Goal: Find specific page/section: Find specific page/section

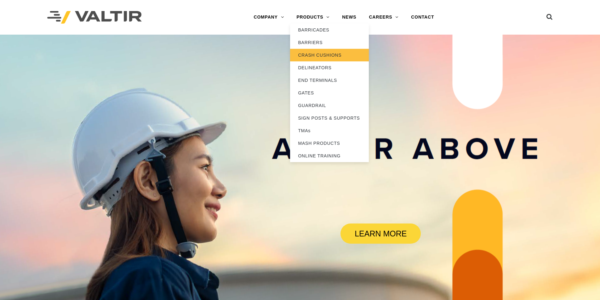
click at [313, 57] on link "CRASH CUSHIONS" at bounding box center [329, 55] width 79 height 13
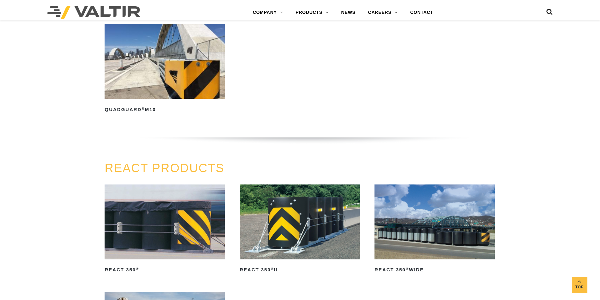
scroll to position [661, 0]
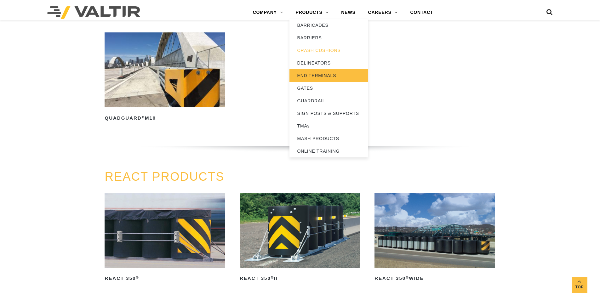
click at [309, 77] on link "END TERMINALS" at bounding box center [328, 75] width 79 height 13
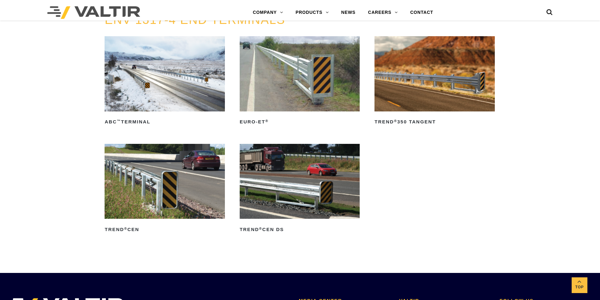
scroll to position [850, 0]
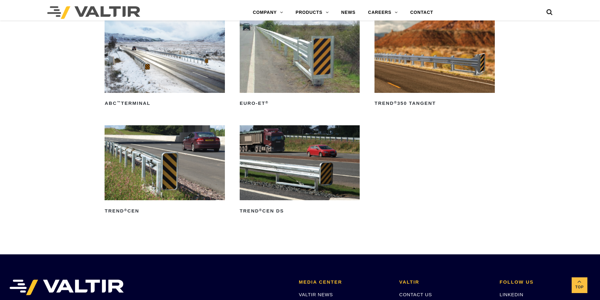
click at [304, 173] on img at bounding box center [299, 162] width 120 height 75
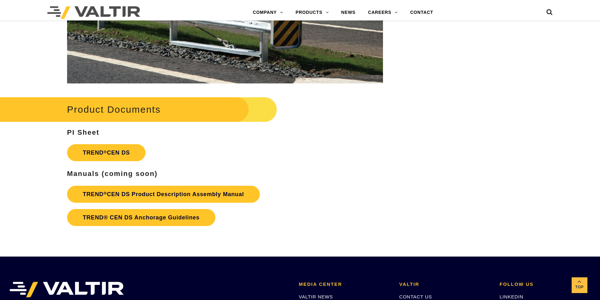
scroll to position [913, 0]
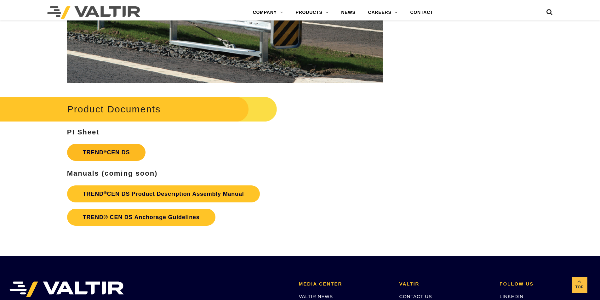
click at [107, 152] on link "TREND ® CEN DS" at bounding box center [106, 152] width 79 height 17
